Goal: Task Accomplishment & Management: Use online tool/utility

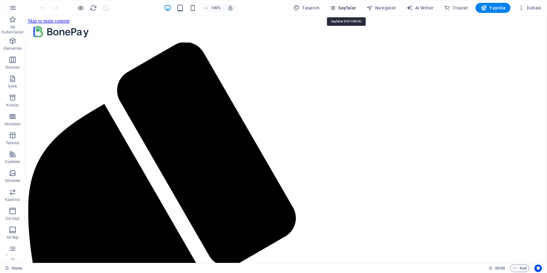
click at [340, 7] on span "Sayfalar" at bounding box center [343, 8] width 27 height 6
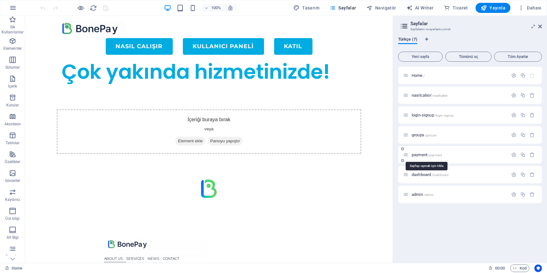
click at [419, 155] on span "payment /payment" at bounding box center [427, 154] width 30 height 5
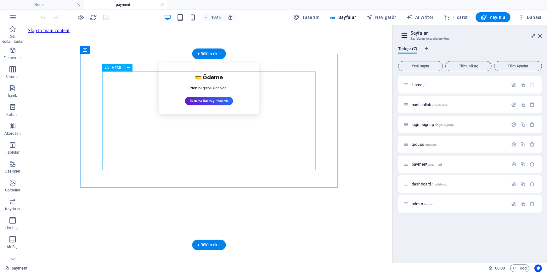
click at [216, 114] on div "💳 Ödeme Plan bilgisi yükleniyor... 💸 Demo Ödemeyi Tamamla" at bounding box center [209, 88] width 254 height 51
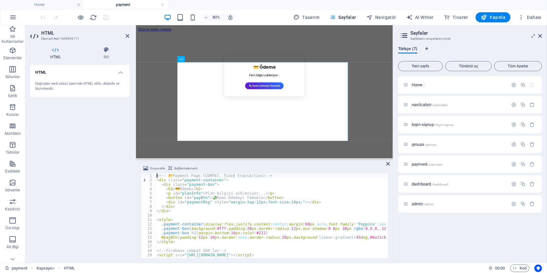
click at [224, 212] on div "<!-- 📂 Payment Page (COMPAT, fixed transaction) --> < div class = "payment-cont…" at bounding box center [334, 220] width 357 height 92
type textarea "</script>"
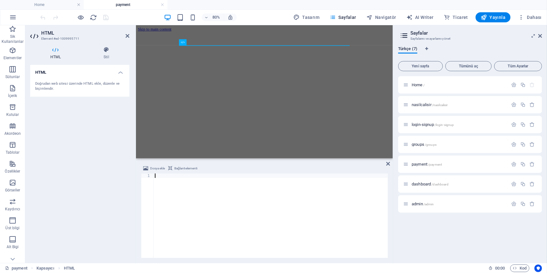
click at [191, 190] on div at bounding box center [271, 220] width 234 height 93
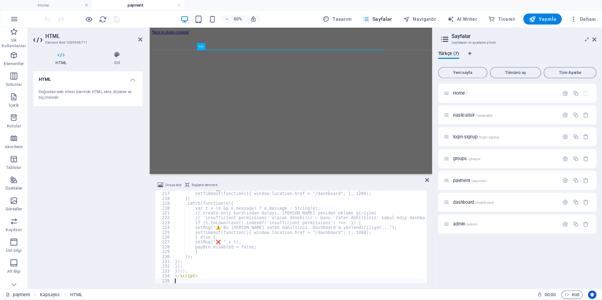
scroll to position [951, 0]
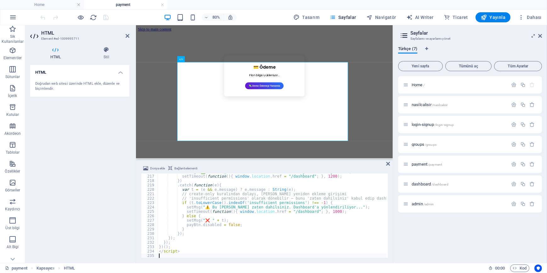
click at [91, 178] on div "HTML Doğrudan web sitesi üzerinde HTML ekle, düzenle ve biçimlendir." at bounding box center [79, 161] width 99 height 193
click at [106, 19] on icon "save" at bounding box center [106, 17] width 7 height 7
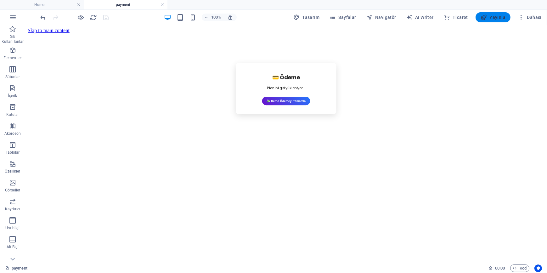
click at [501, 18] on span "Yayınla" at bounding box center [493, 17] width 25 height 6
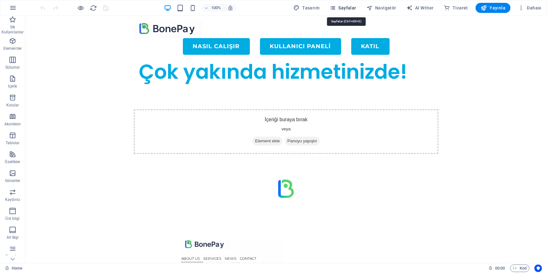
click at [346, 6] on span "Sayfalar" at bounding box center [343, 8] width 27 height 6
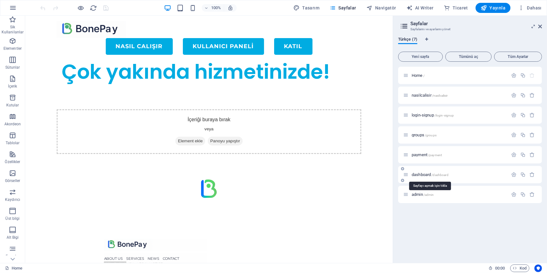
click at [423, 173] on span "dashboard /dashboard" at bounding box center [430, 174] width 37 height 5
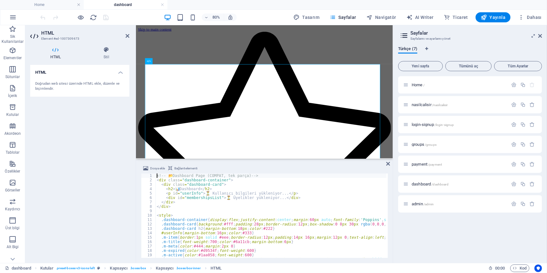
click at [211, 216] on div "<!-- 📂 Dashboard Page (COMPAT, tek parça) --> < div class = "dashboard-containe…" at bounding box center [318, 220] width 325 height 92
type textarea "</script>"
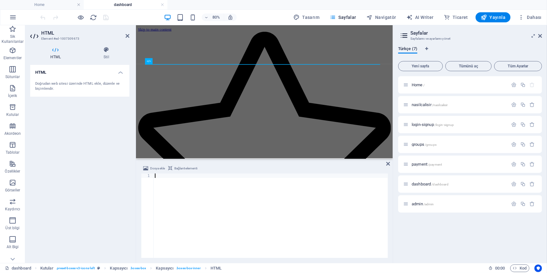
scroll to position [449, 0]
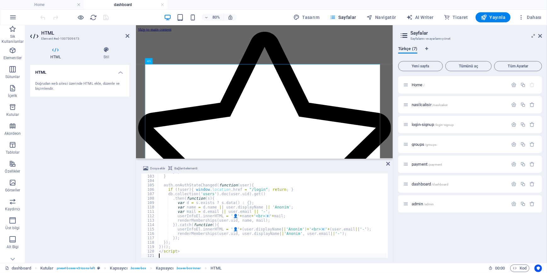
click at [89, 157] on div "HTML Doğrudan web sitesi üzerinde HTML ekle, düzenle ve biçimlendir." at bounding box center [79, 161] width 99 height 193
click at [107, 17] on icon "save" at bounding box center [106, 17] width 7 height 7
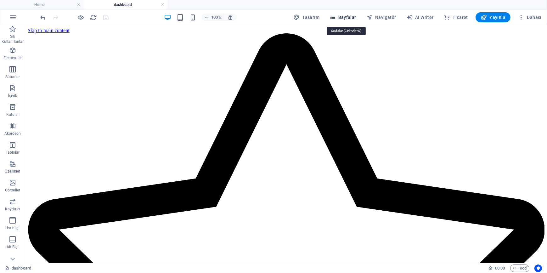
click at [336, 12] on button "Sayfalar" at bounding box center [343, 17] width 32 height 10
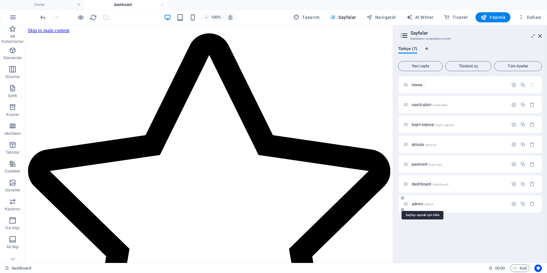
click at [420, 203] on span "admin /admin" at bounding box center [423, 204] width 22 height 5
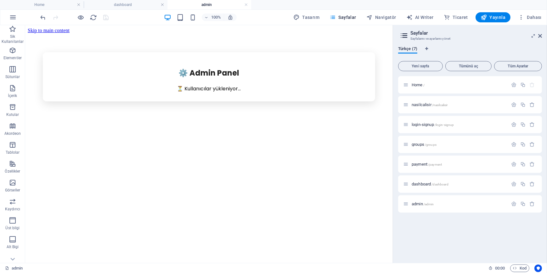
scroll to position [0, 0]
click at [104, 101] on div "⚙️ Admin Panel ⏳ Kullanıcılar yükleniyor..." at bounding box center [208, 76] width 363 height 49
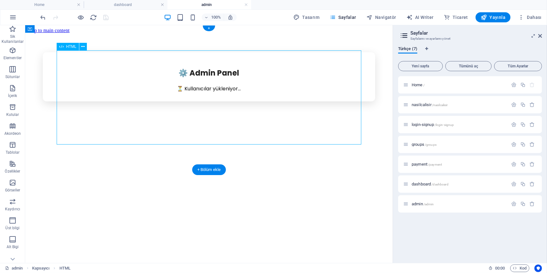
click at [104, 101] on div "⚙️ Admin Panel ⏳ Kullanıcılar yükleniyor..." at bounding box center [208, 76] width 363 height 49
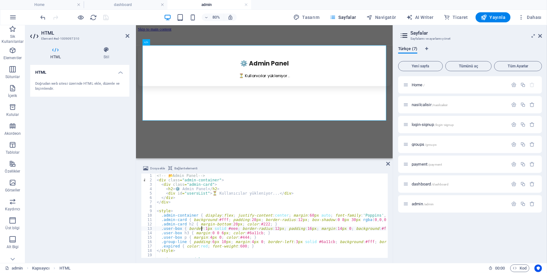
click at [202, 231] on div "<!-- 📂 Admin Panel --> < div class = "admin-container" > < div class = "admin-c…" at bounding box center [324, 220] width 336 height 92
type textarea "</script>"
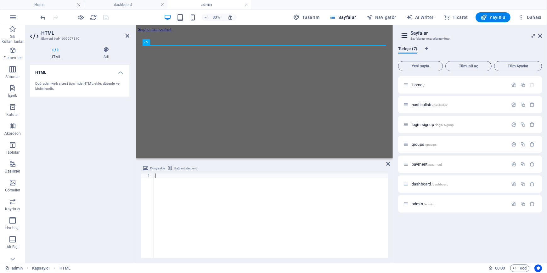
scroll to position [630, 0]
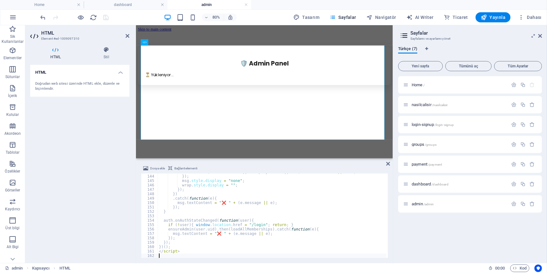
click at [76, 134] on div "HTML Doğrudan web sitesi üzerinde HTML ekle, düzenle ve biçimlendir." at bounding box center [79, 161] width 99 height 193
click at [109, 17] on icon "save" at bounding box center [106, 17] width 7 height 7
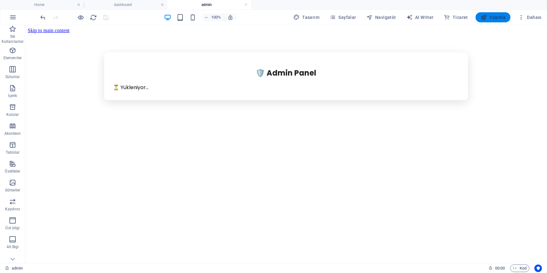
click at [497, 20] on span "Yayınla" at bounding box center [493, 17] width 25 height 6
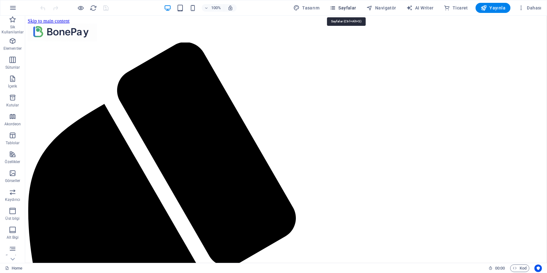
click at [340, 6] on span "Sayfalar" at bounding box center [343, 8] width 27 height 6
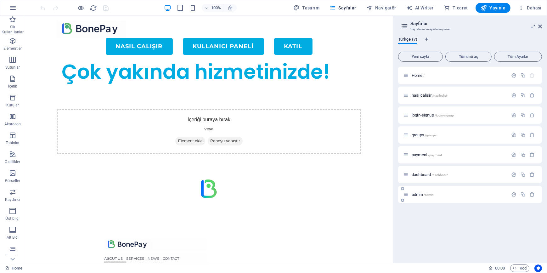
click at [421, 197] on div "admin /admin" at bounding box center [455, 194] width 105 height 7
click at [417, 196] on span "admin /admin" at bounding box center [423, 194] width 22 height 5
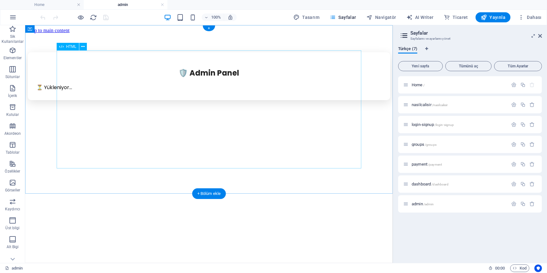
click at [224, 100] on div "🛡️ Admin Panel ⏳ Yükleniyor... Kullanıcı E-posta Üst Grup Alt Grup Fiyat Kalan …" at bounding box center [208, 76] width 363 height 48
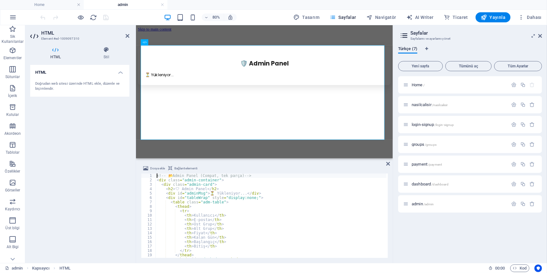
click at [238, 203] on div "<!-- 📂 Admin Panel (Compat, tek parça) --> < div class = "admin-container" > < …" at bounding box center [294, 220] width 276 height 92
type textarea "</script>"
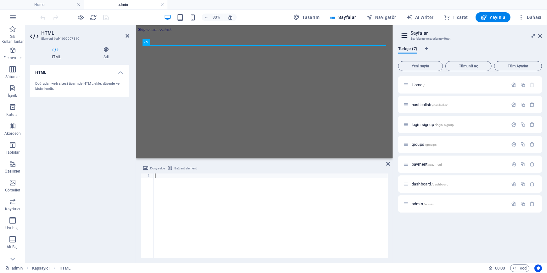
scroll to position [630, 0]
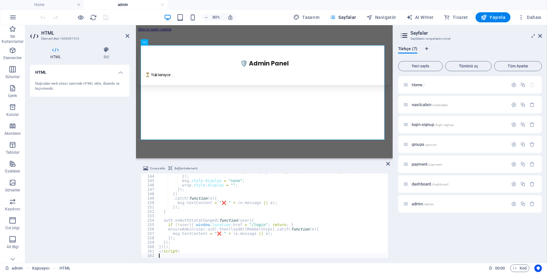
click at [67, 148] on div "HTML Doğrudan web sitesi üzerinde HTML ekle, düzenle ve biçimlendir." at bounding box center [79, 161] width 99 height 193
click at [108, 19] on icon "save" at bounding box center [106, 17] width 7 height 7
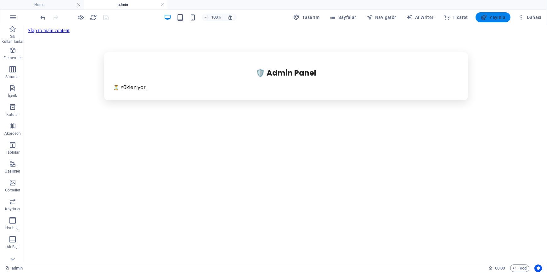
click at [493, 18] on span "Yayınla" at bounding box center [493, 17] width 25 height 6
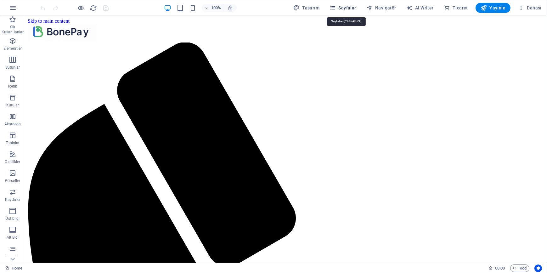
click at [341, 6] on span "Sayfalar" at bounding box center [343, 8] width 27 height 6
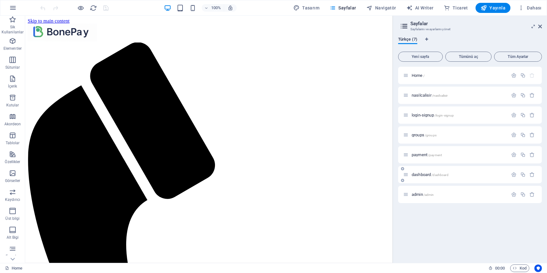
click at [427, 172] on div "dashboard /dashboard" at bounding box center [455, 174] width 105 height 7
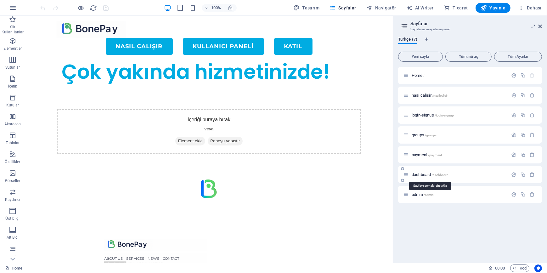
click at [427, 173] on span "dashboard /dashboard" at bounding box center [430, 174] width 37 height 5
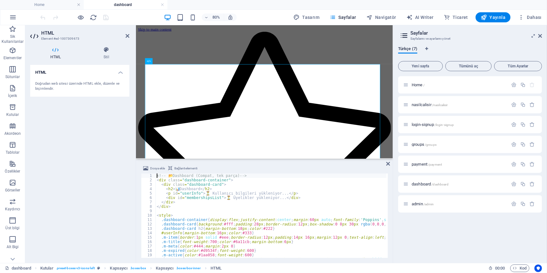
click at [216, 194] on div "<!-- 📂 Dashboard (Compat, tek parça) --> < div class = "dashboard-container" > …" at bounding box center [315, 220] width 319 height 92
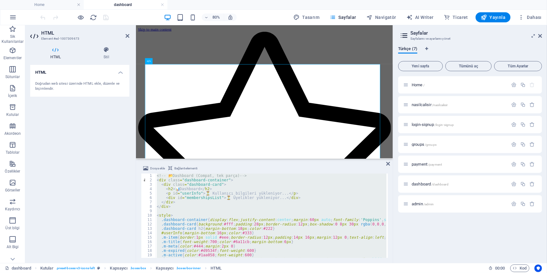
type textarea "</script>"
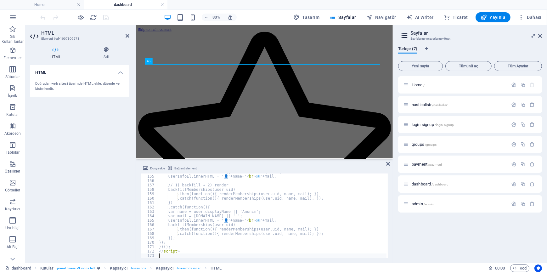
scroll to position [678, 0]
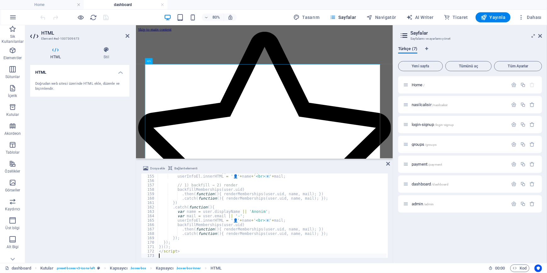
click at [88, 143] on div "HTML Doğrudan web sitesi üzerinde HTML ekle, düzenle ve biçimlendir." at bounding box center [79, 161] width 99 height 193
click at [106, 20] on icon "save" at bounding box center [106, 17] width 7 height 7
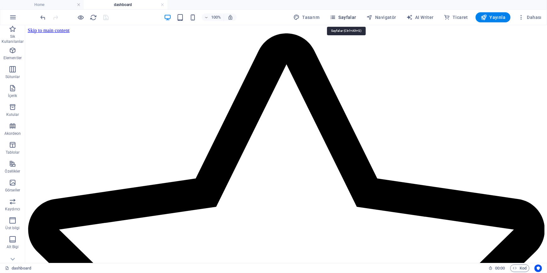
click at [344, 20] on button "Sayfalar" at bounding box center [343, 17] width 32 height 10
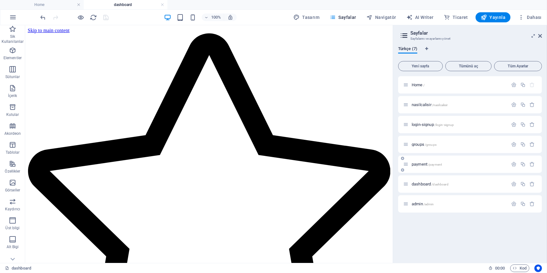
click at [428, 163] on span "/payment" at bounding box center [435, 164] width 14 height 3
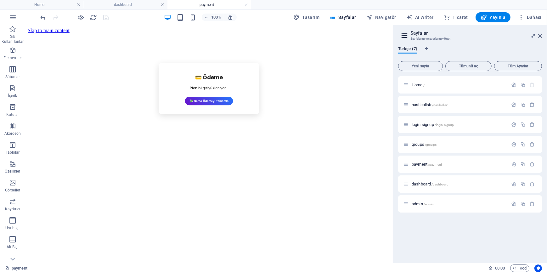
scroll to position [0, 0]
click at [197, 125] on div "💳 Ödeme Plan bilgisi yükleniyor... 💸 Demo Ödemeyi Tamamla" at bounding box center [208, 88] width 363 height 73
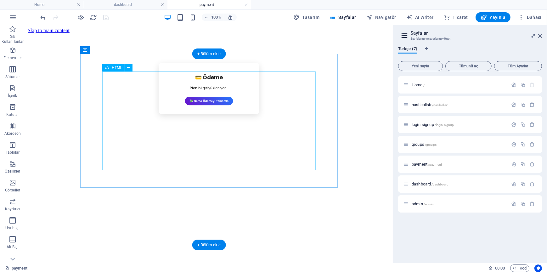
click at [211, 114] on div "💳 Ödeme Plan bilgisi yükleniyor... 💸 Demo Ödemeyi Tamamla" at bounding box center [209, 88] width 254 height 51
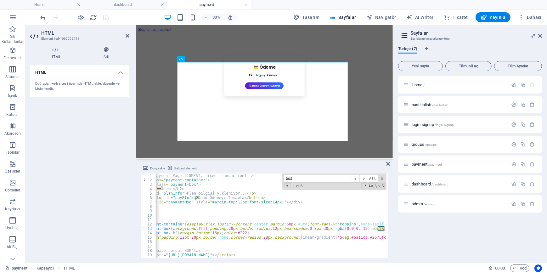
scroll to position [0, 21]
click at [308, 176] on input "tex.set" at bounding box center [318, 179] width 68 height 8
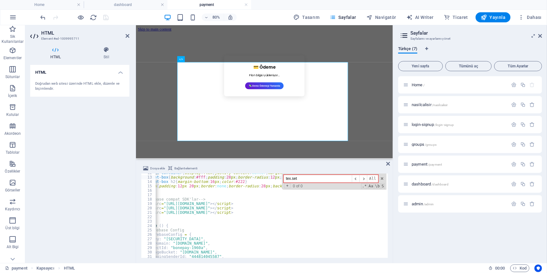
scroll to position [51, 0]
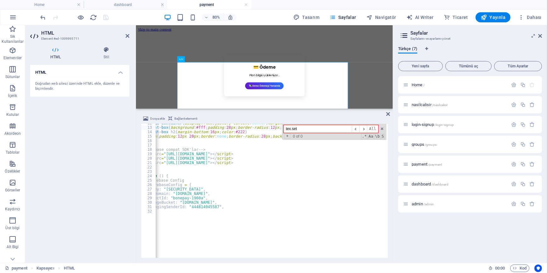
drag, startPoint x: 216, startPoint y: 159, endPoint x: 221, endPoint y: 102, distance: 56.7
click at [221, 102] on div "Mevcut içeriği değiştirmek için buraya sürükleyin. Yeni bir element oluşturmak …" at bounding box center [264, 144] width 257 height 238
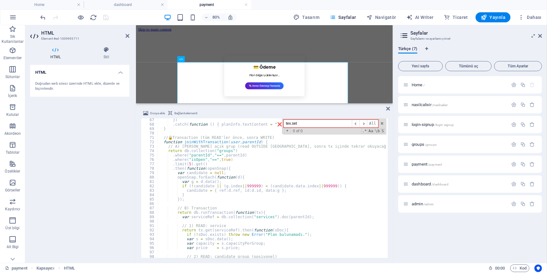
scroll to position [309, 0]
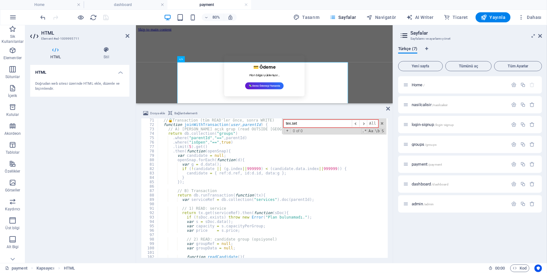
click at [305, 123] on input "tex.set" at bounding box center [318, 124] width 68 height 8
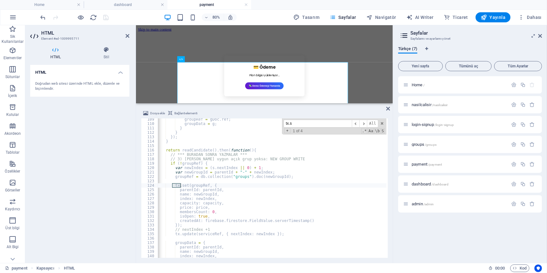
scroll to position [477, 0]
type input "tx.set"
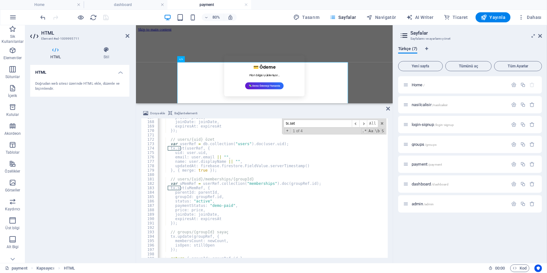
scroll to position [752, 0]
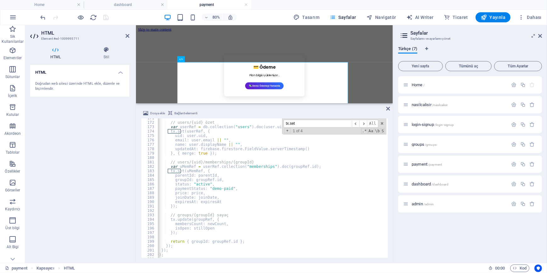
click at [172, 176] on div "// users/{uid} özet var userRef = db . collection ( "users" ) . doc ( user . ui…" at bounding box center [315, 189] width 357 height 147
type textarea "parentId: parentId,"
paste textarea "userId: user.uid,"
type textarea "userId: user.uid,"
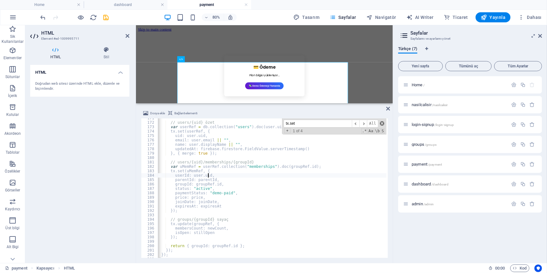
click at [382, 123] on span at bounding box center [382, 123] width 4 height 4
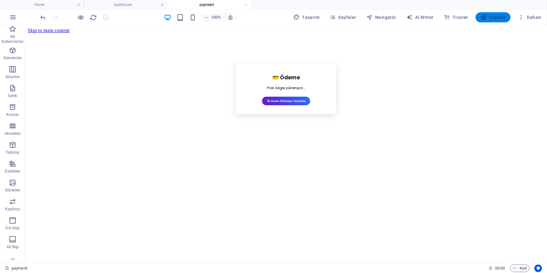
click at [501, 16] on span "Yayınla" at bounding box center [493, 17] width 25 height 6
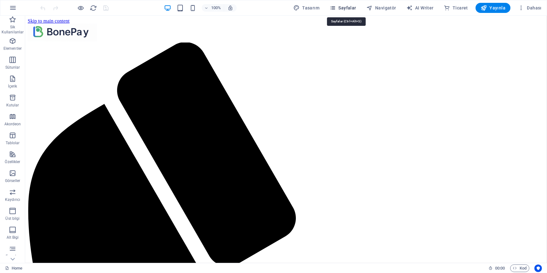
click at [336, 7] on icon "button" at bounding box center [333, 8] width 6 height 6
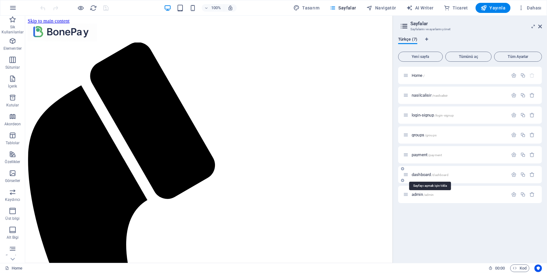
click at [423, 174] on span "dashboard /dashboard" at bounding box center [430, 174] width 37 height 5
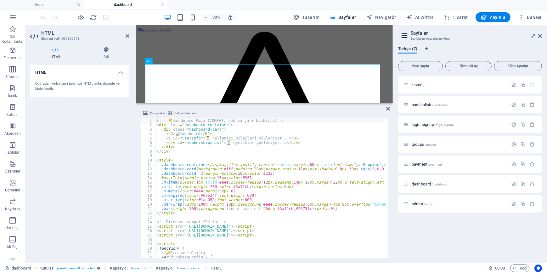
click at [198, 180] on div "<!-- 📂 Dashboard Page (COMPAT, tek parça + backfill) --> < div class = "dashboa…" at bounding box center [315, 191] width 319 height 147
type textarea "</script>"
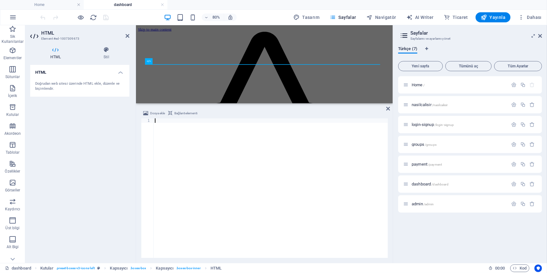
scroll to position [566, 0]
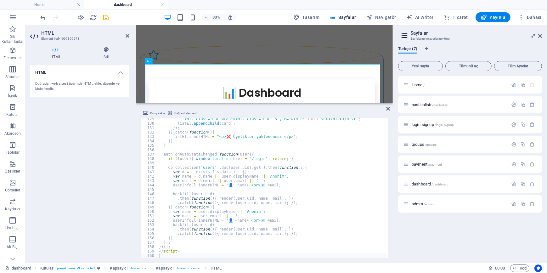
click at [83, 168] on div "HTML Doğrudan web sitesi üzerinde HTML ekle, düzenle ve biçimlendir." at bounding box center [79, 161] width 99 height 193
click at [105, 18] on icon "save" at bounding box center [106, 17] width 7 height 7
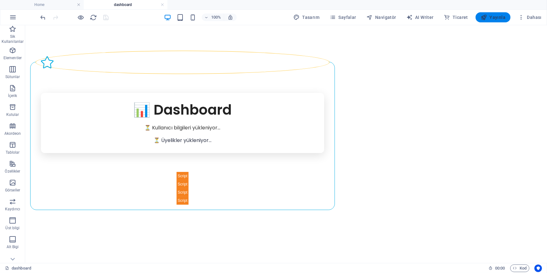
click at [499, 18] on span "Yayınla" at bounding box center [493, 17] width 25 height 6
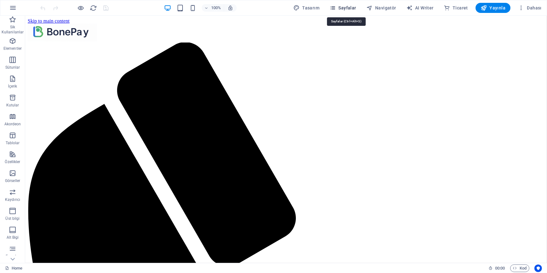
click at [346, 7] on span "Sayfalar" at bounding box center [343, 8] width 27 height 6
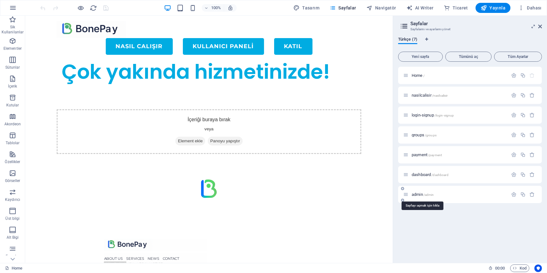
click at [419, 195] on span "admin /admin" at bounding box center [423, 194] width 22 height 5
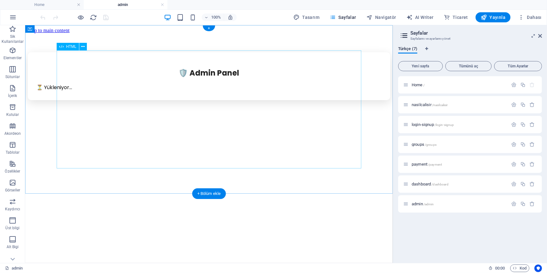
click at [184, 100] on div "🛡️ Admin Panel ⏳ Yükleniyor... Kullanıcı E-posta Üst Grup Alt Grup Fiyat Kalan …" at bounding box center [208, 76] width 363 height 48
click at [212, 100] on div "🛡️ Admin Panel ⏳ Yükleniyor... Kullanıcı E-posta Üst Grup Alt Grup Fiyat Kalan …" at bounding box center [208, 76] width 363 height 48
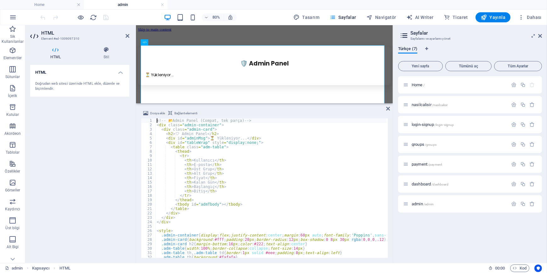
click at [237, 198] on div "<!-- 📂 Admin Panel (Compat, tek parça) --> < div class = "admin-container" > < …" at bounding box center [294, 191] width 276 height 147
type textarea "</script>"
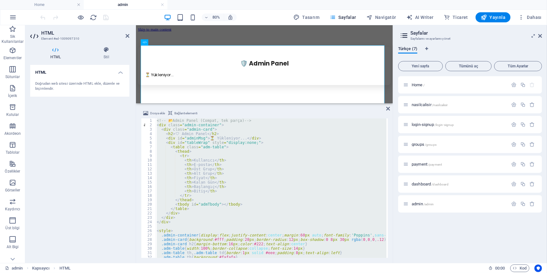
click at [66, 177] on div "HTML Doğrudan web sitesi üzerinde HTML ekle, düzenle ve biçimlendir." at bounding box center [79, 161] width 99 height 193
click at [389, 111] on icon at bounding box center [388, 108] width 4 height 5
